Goal: Find specific page/section: Find specific page/section

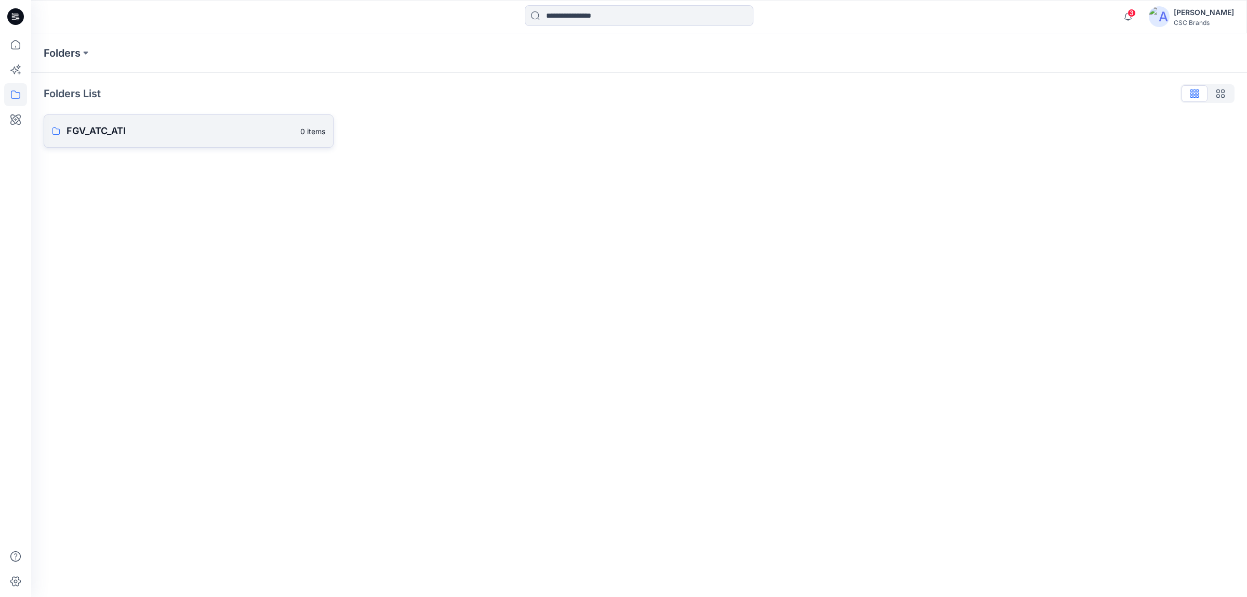
click at [181, 118] on link "FGV_ATC_ATI 0 items" at bounding box center [189, 130] width 290 height 33
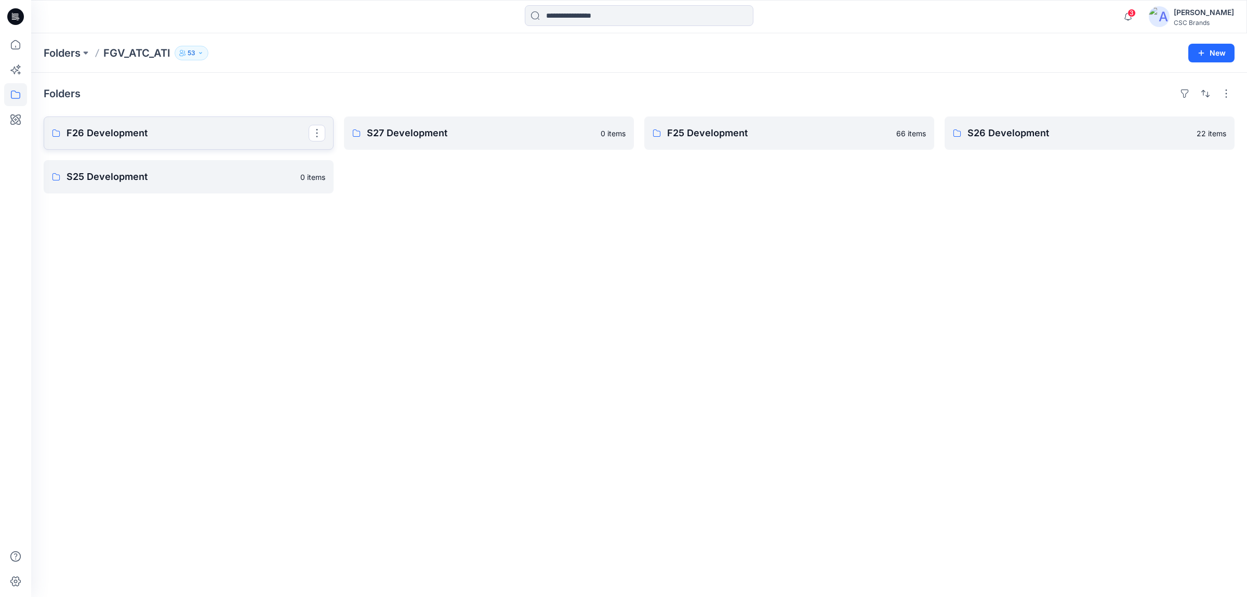
click at [186, 121] on link "F26 Development" at bounding box center [189, 132] width 290 height 33
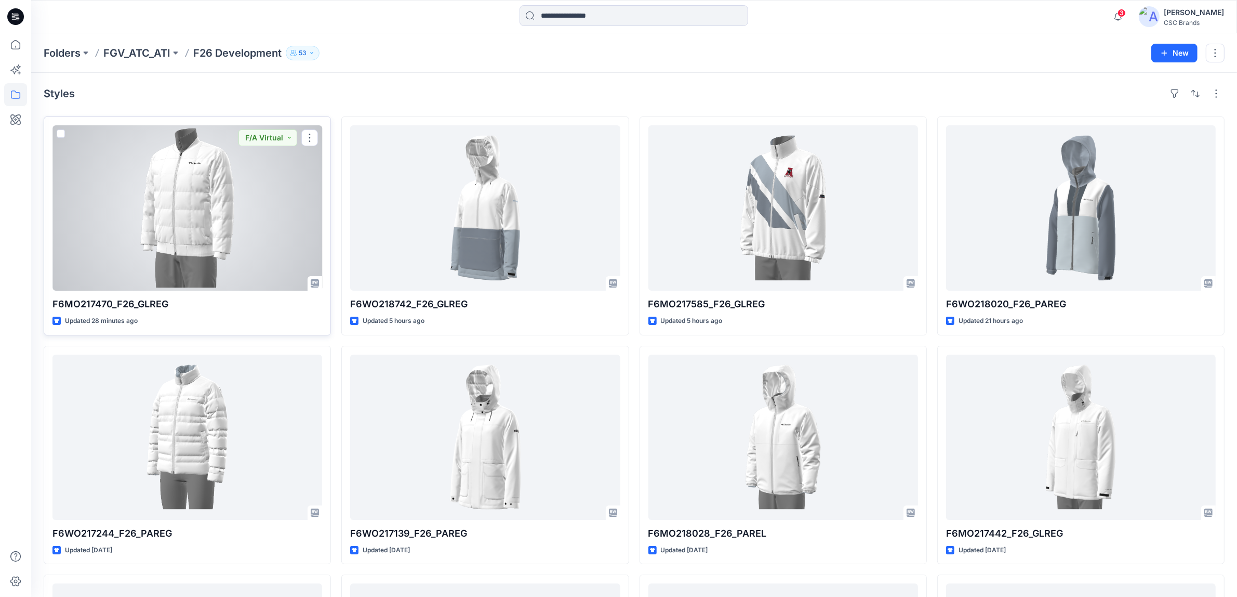
click at [282, 174] on div at bounding box center [187, 207] width 270 height 165
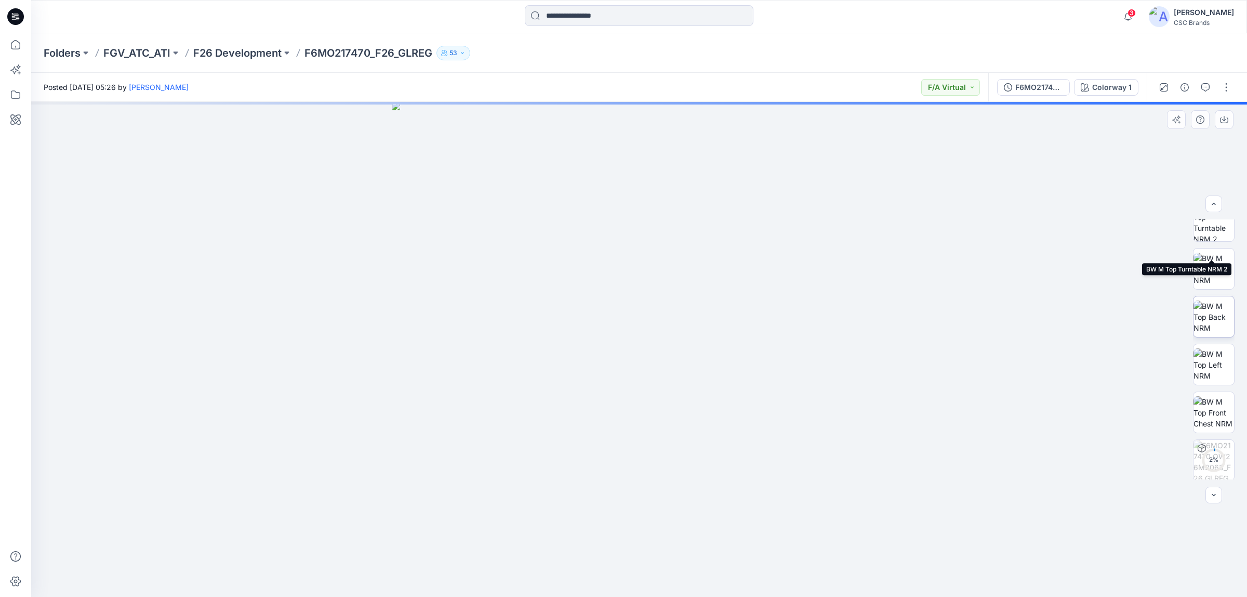
scroll to position [116, 0]
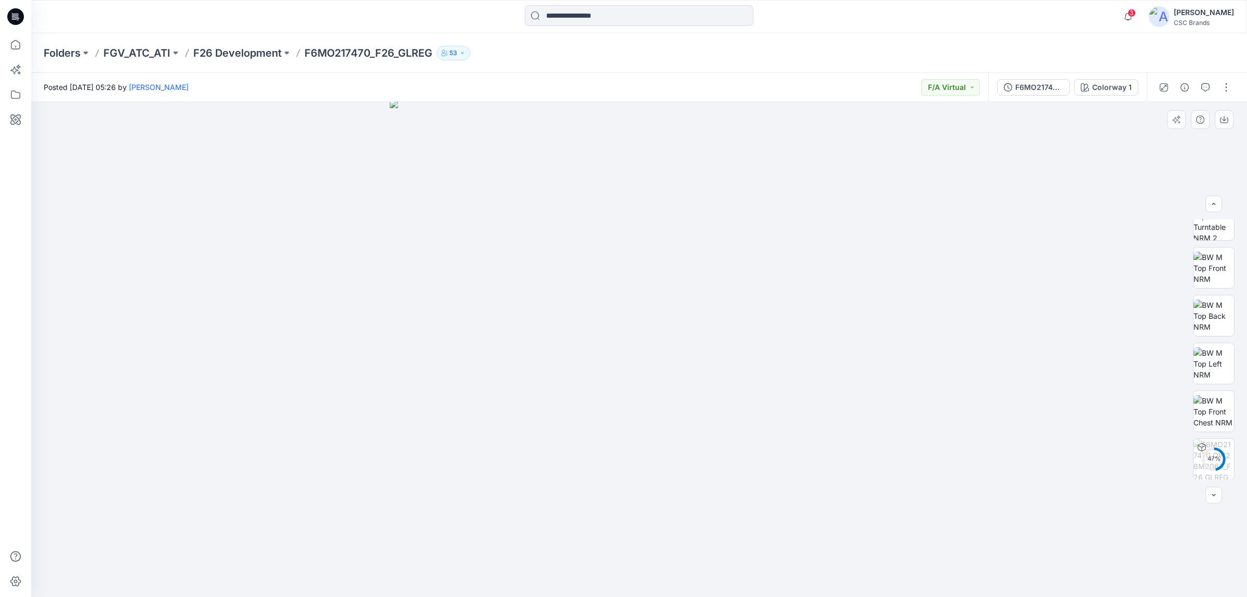
click at [396, 307] on img at bounding box center [639, 348] width 499 height 497
click at [1212, 281] on img at bounding box center [1214, 288] width 41 height 41
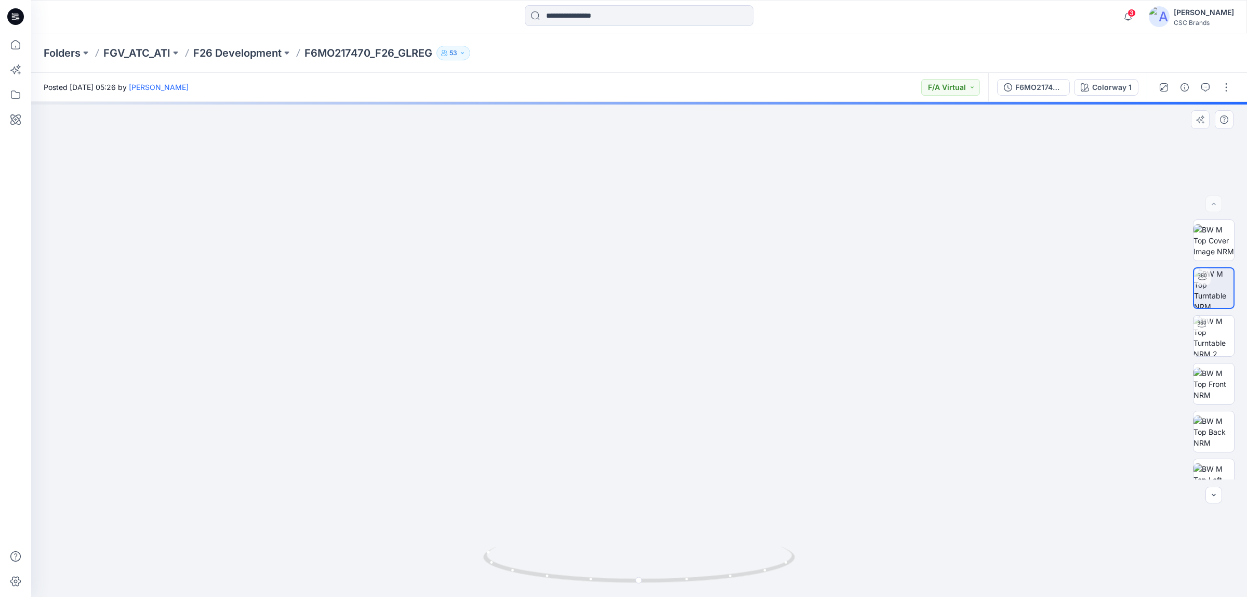
drag, startPoint x: 858, startPoint y: 334, endPoint x: 849, endPoint y: 335, distance: 9.5
drag, startPoint x: 894, startPoint y: 341, endPoint x: 908, endPoint y: 341, distance: 14.0
click at [908, 341] on img at bounding box center [639, 329] width 585 height 535
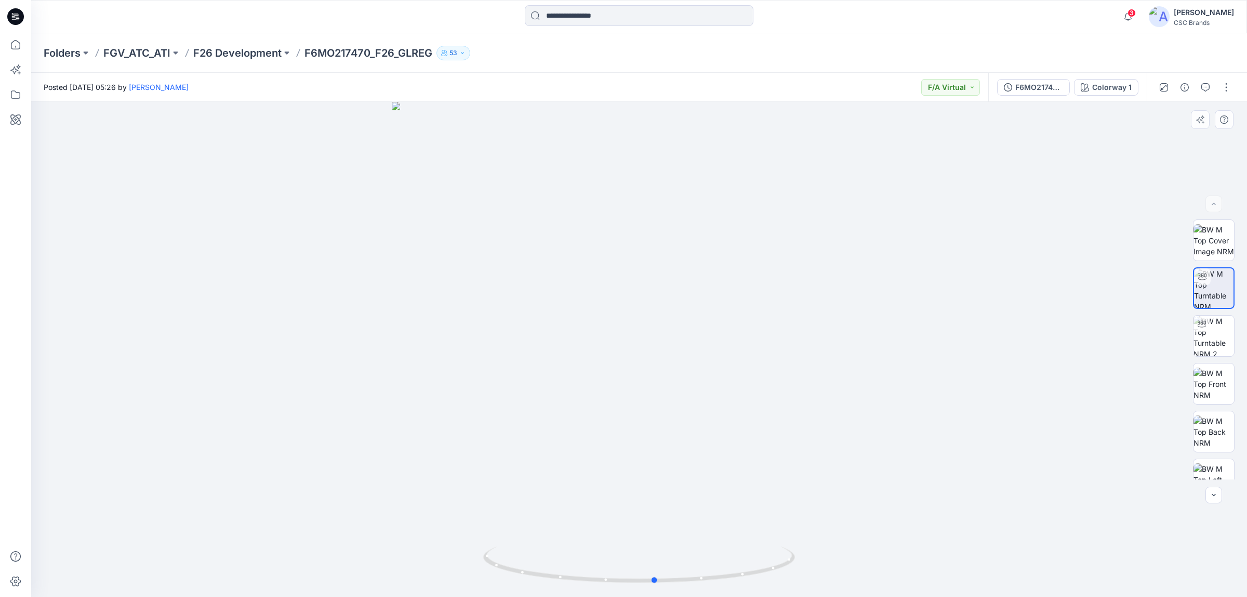
drag, startPoint x: 782, startPoint y: 573, endPoint x: 798, endPoint y: 549, distance: 29.3
click at [798, 549] on div at bounding box center [639, 349] width 1216 height 495
click at [417, 283] on div at bounding box center [639, 349] width 1216 height 495
